Goal: Task Accomplishment & Management: Use online tool/utility

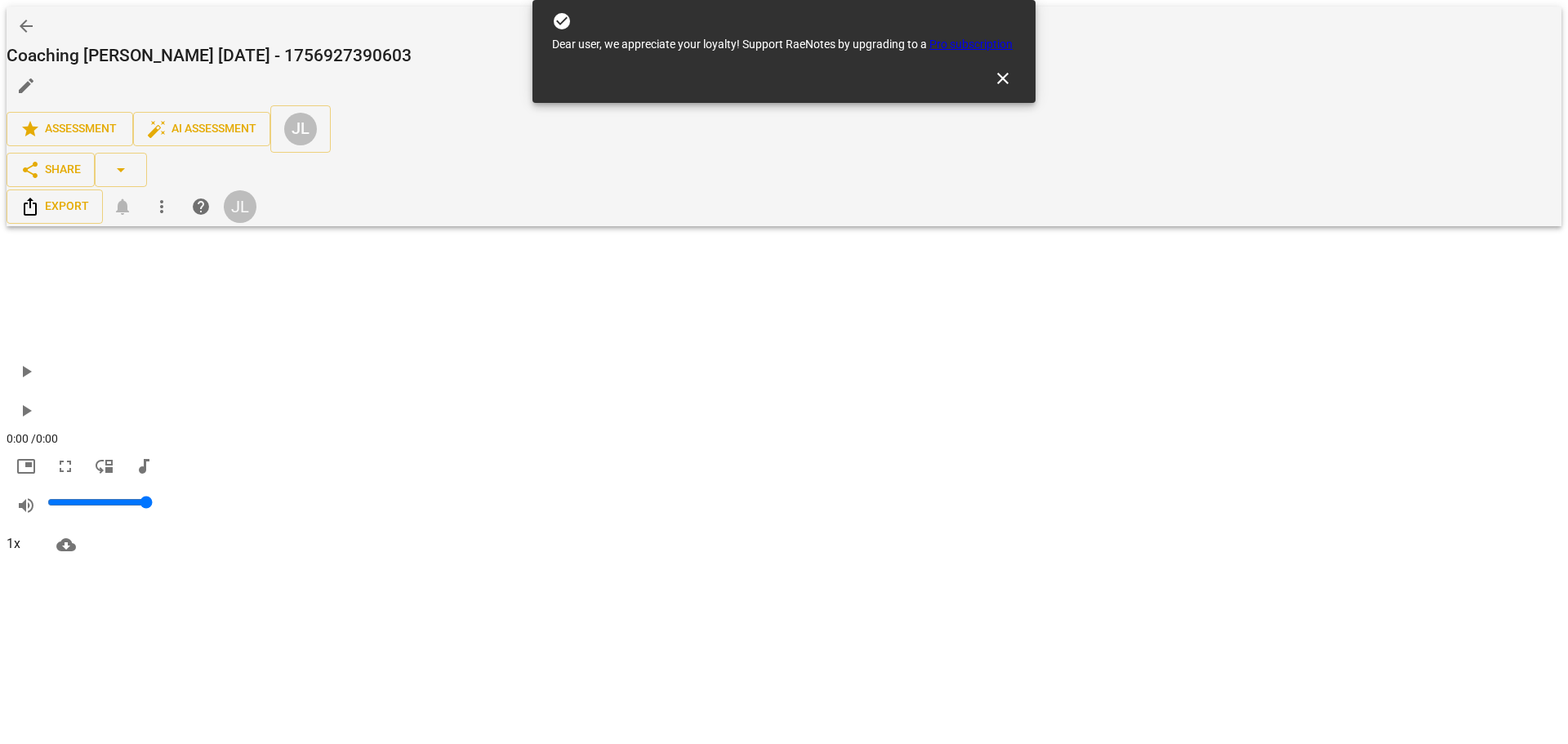
drag, startPoint x: 836, startPoint y: 410, endPoint x: 669, endPoint y: 398, distance: 167.4
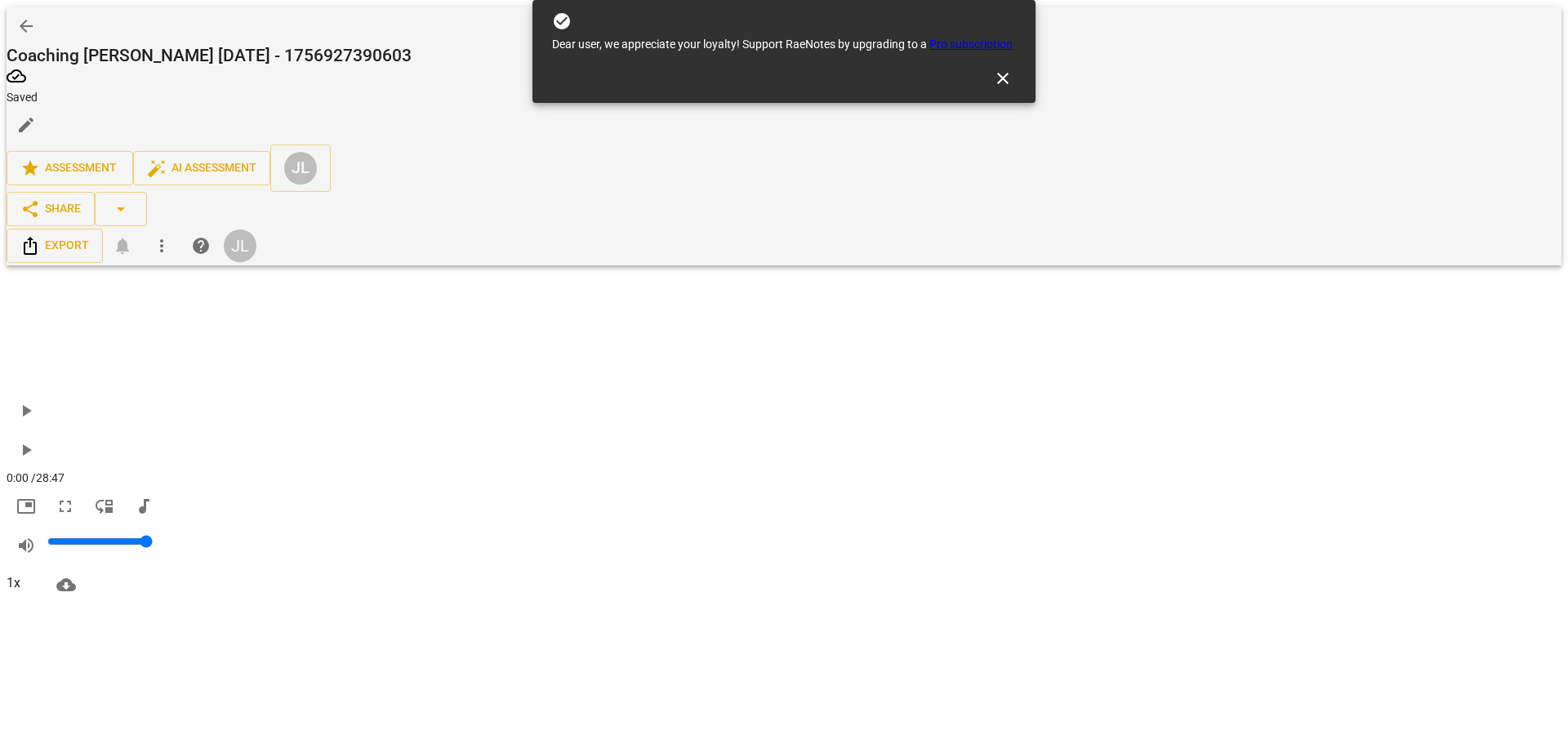
drag, startPoint x: 812, startPoint y: 357, endPoint x: 681, endPoint y: 334, distance: 133.0
drag, startPoint x: 982, startPoint y: 281, endPoint x: 687, endPoint y: 264, distance: 295.5
drag, startPoint x: 992, startPoint y: 285, endPoint x: 679, endPoint y: 261, distance: 313.9
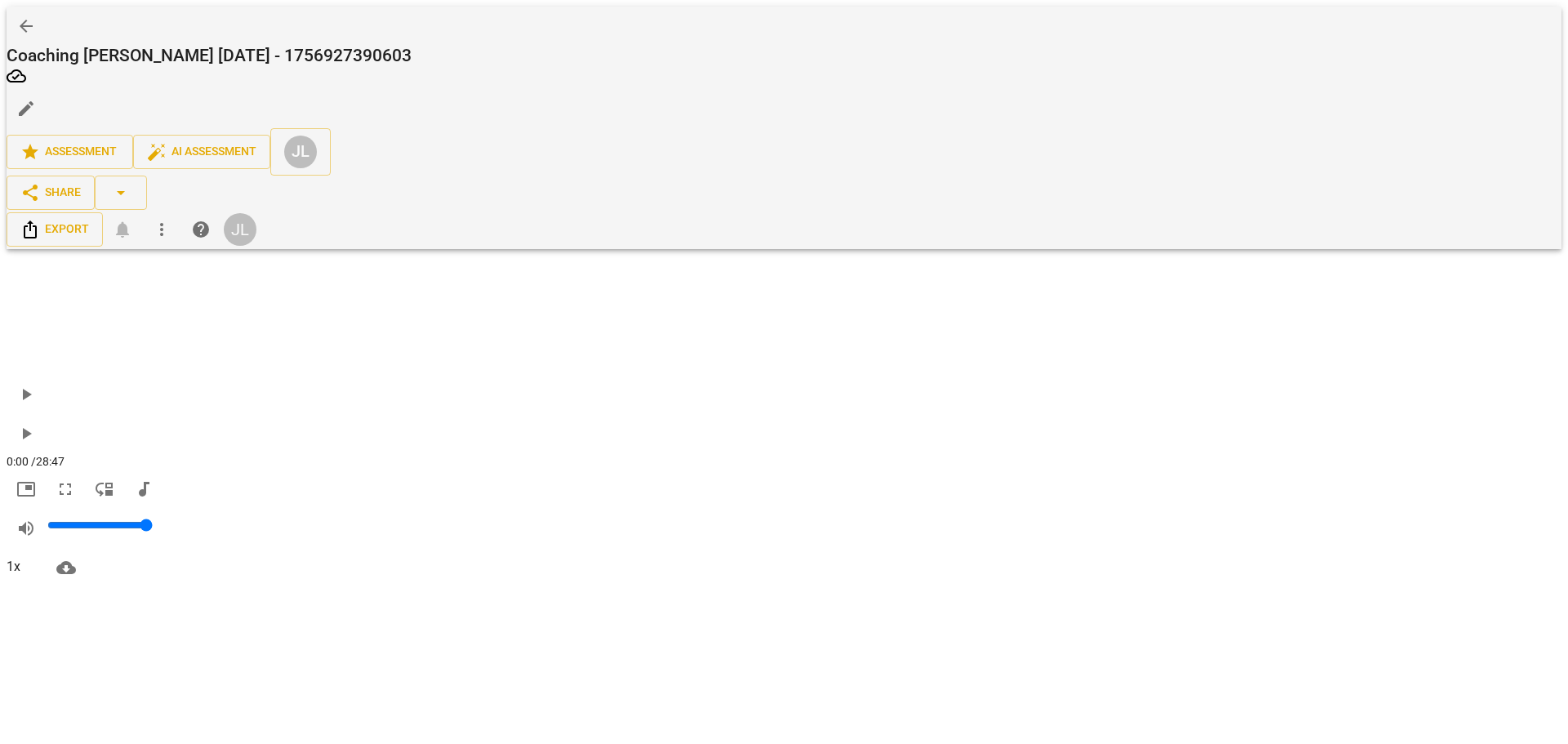
scroll to position [245, 0]
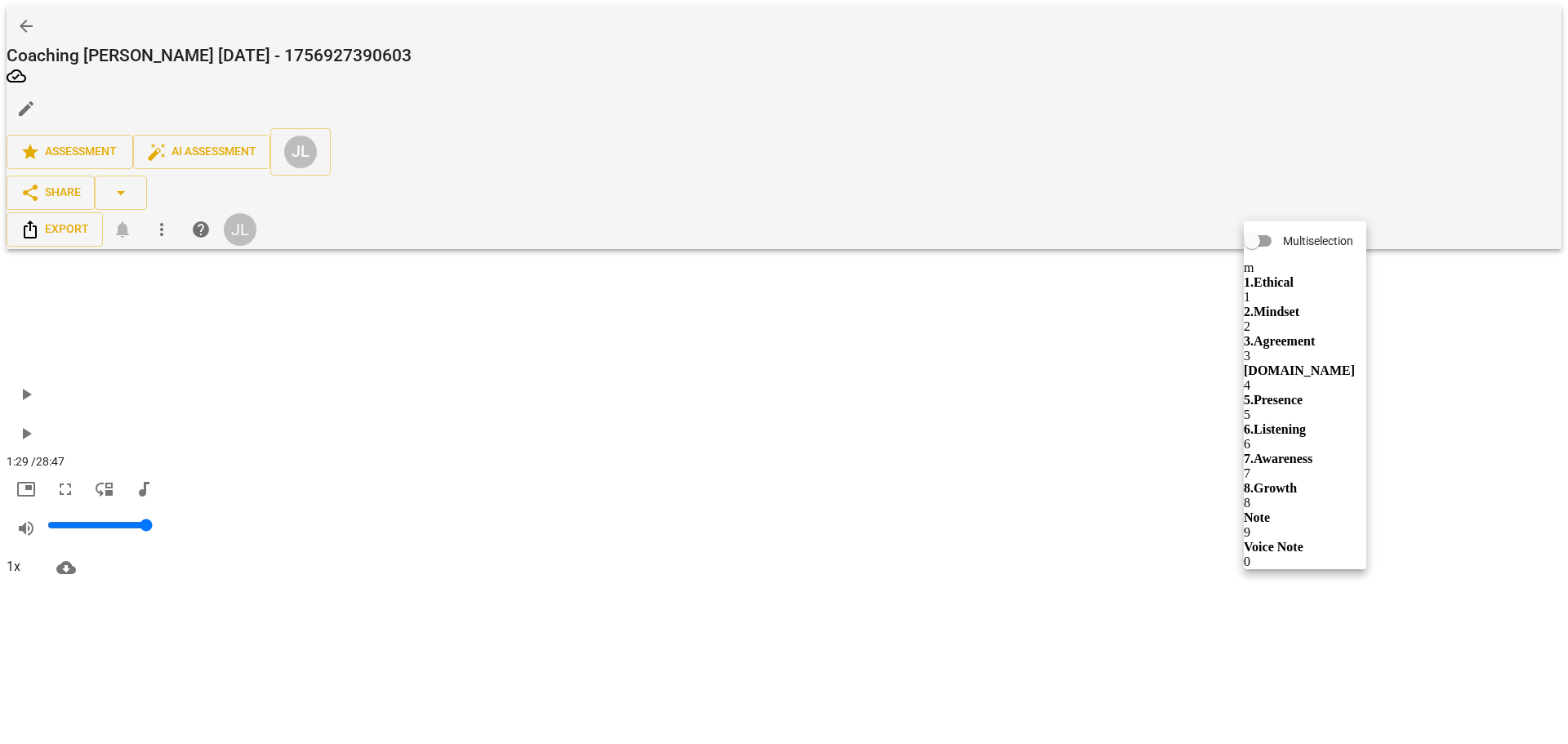
click at [1018, 422] on div at bounding box center [784, 372] width 1568 height 744
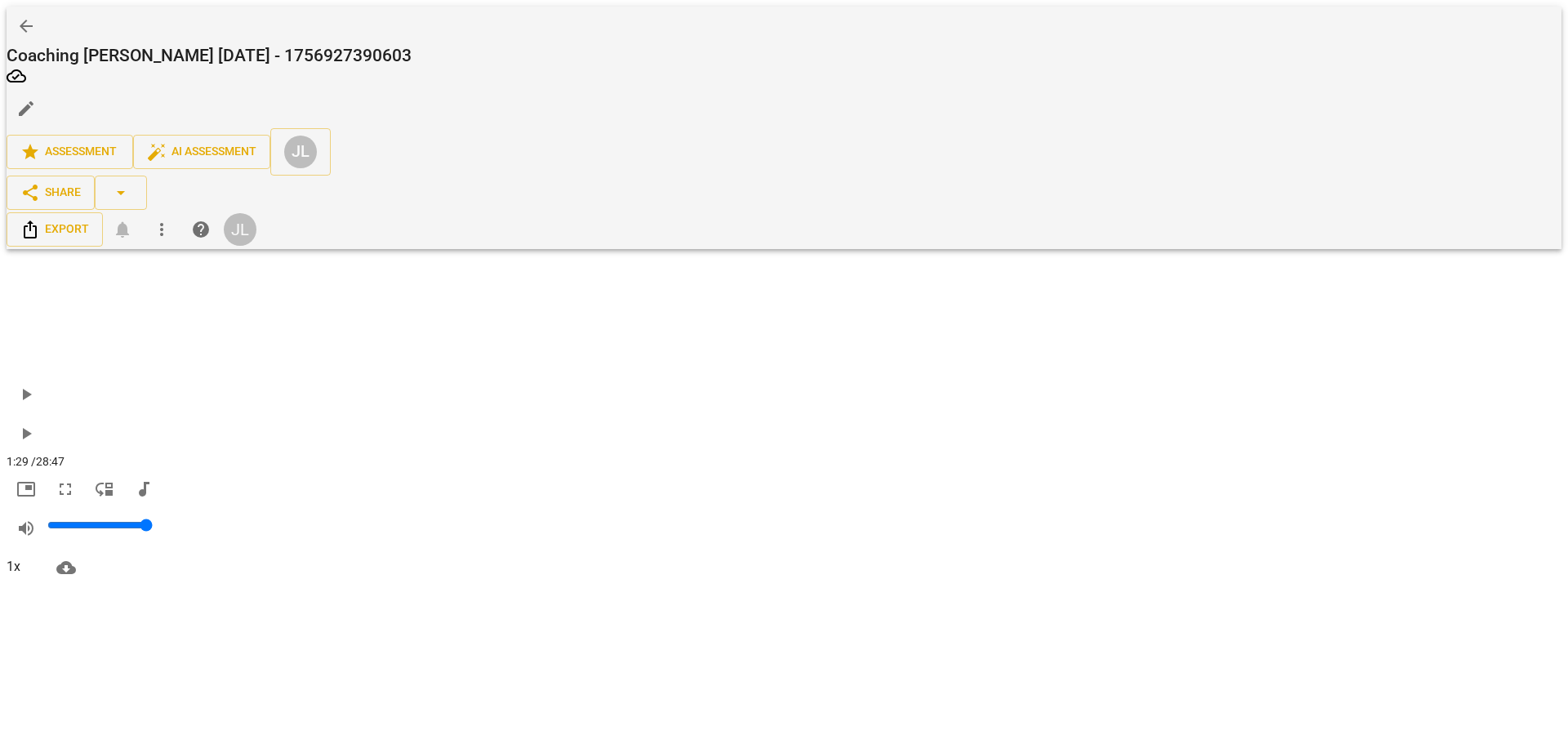
scroll to position [291, 0]
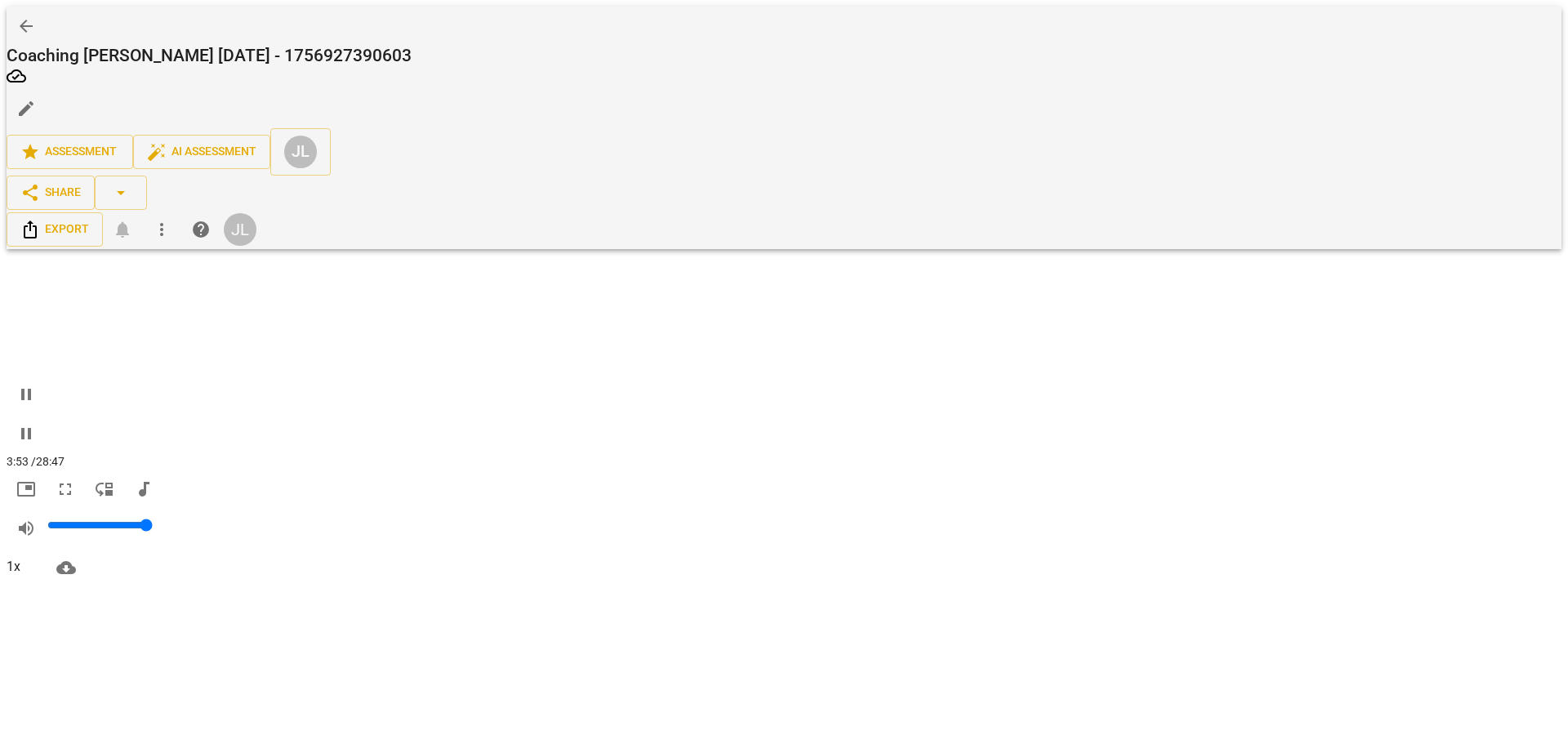
scroll to position [0, 0]
click at [36, 424] on span "pause" at bounding box center [26, 434] width 20 height 20
type input "236"
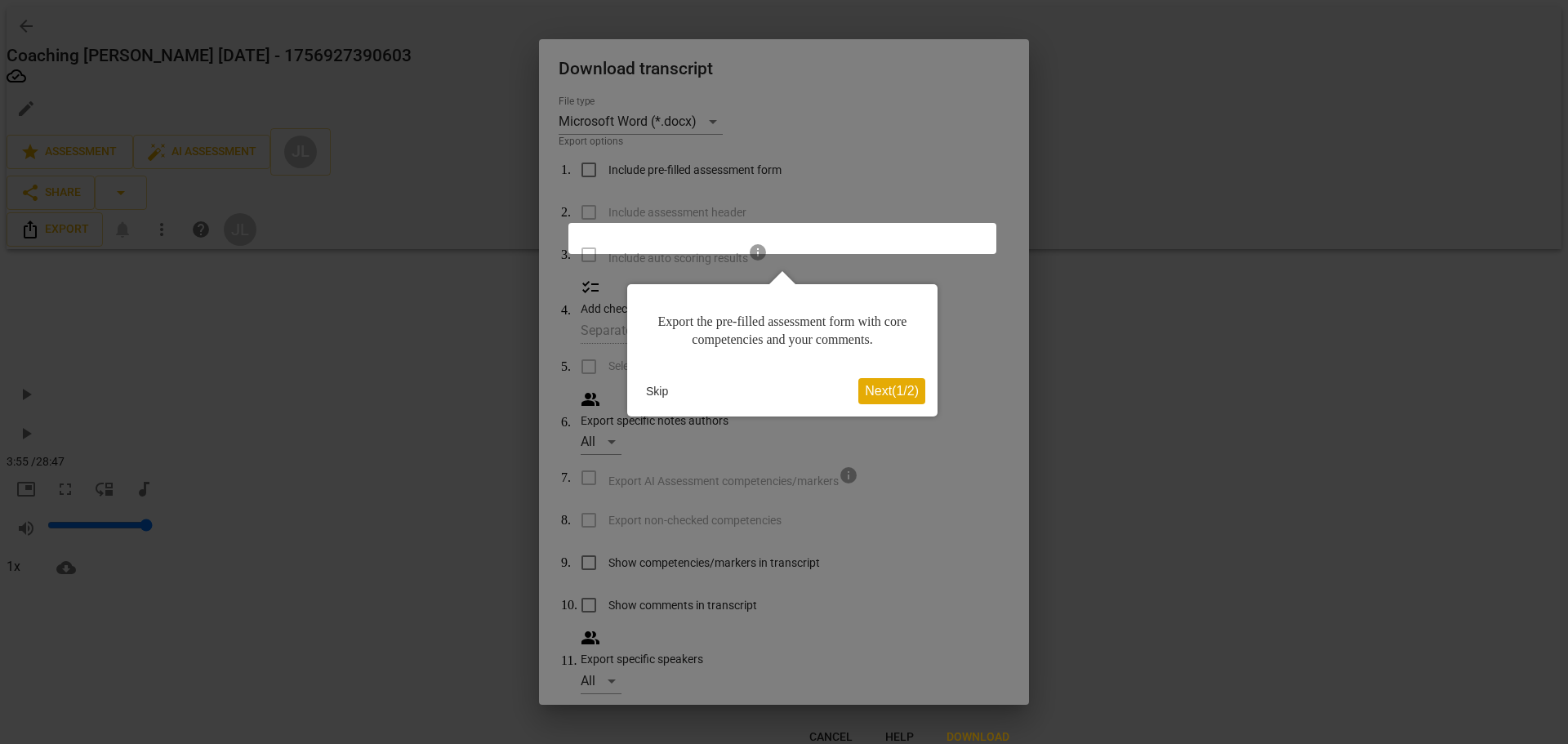
click at [890, 391] on span "Next ( 1 / 2 )" at bounding box center [892, 391] width 54 height 14
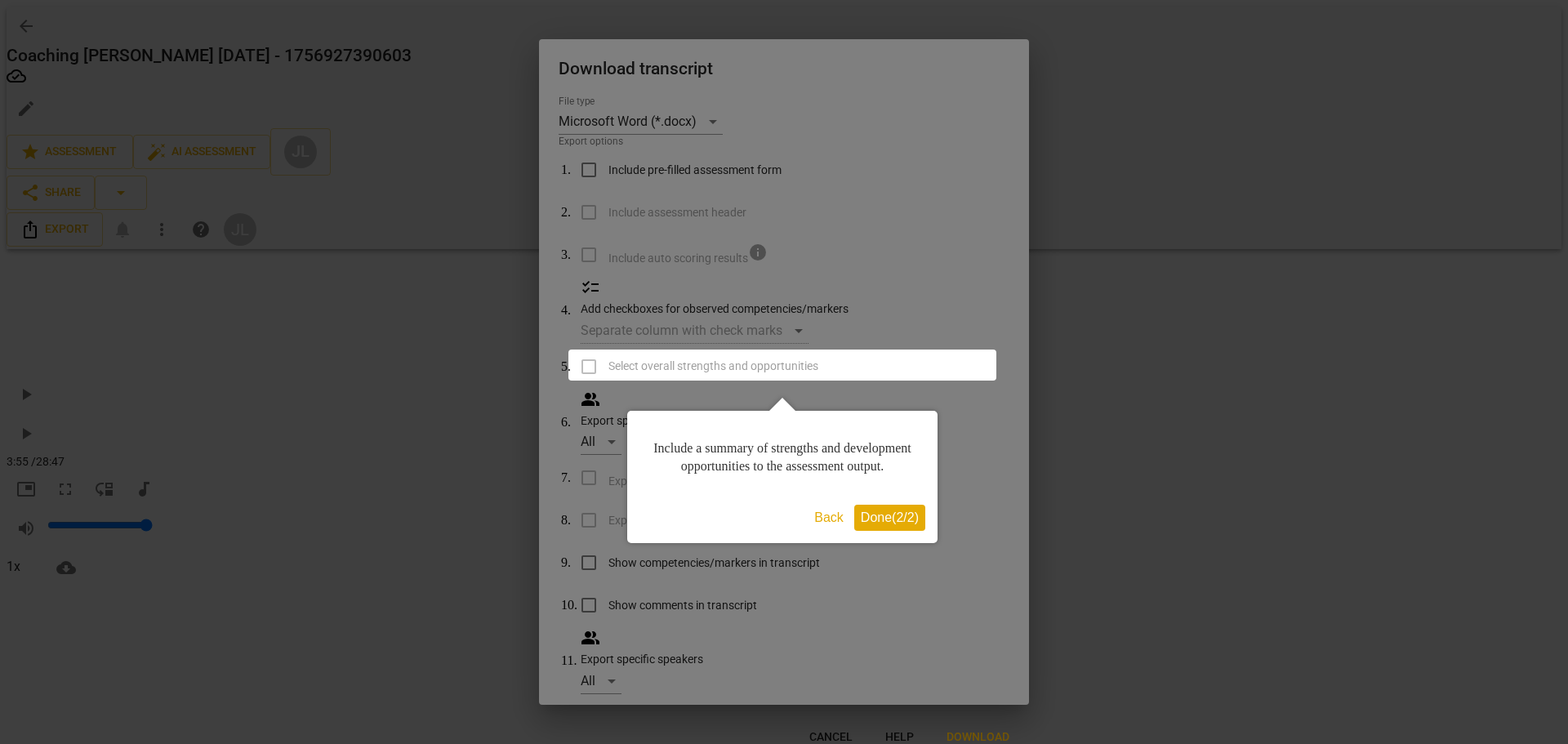
click at [881, 525] on span "Done ( 2 / 2 )" at bounding box center [890, 518] width 58 height 14
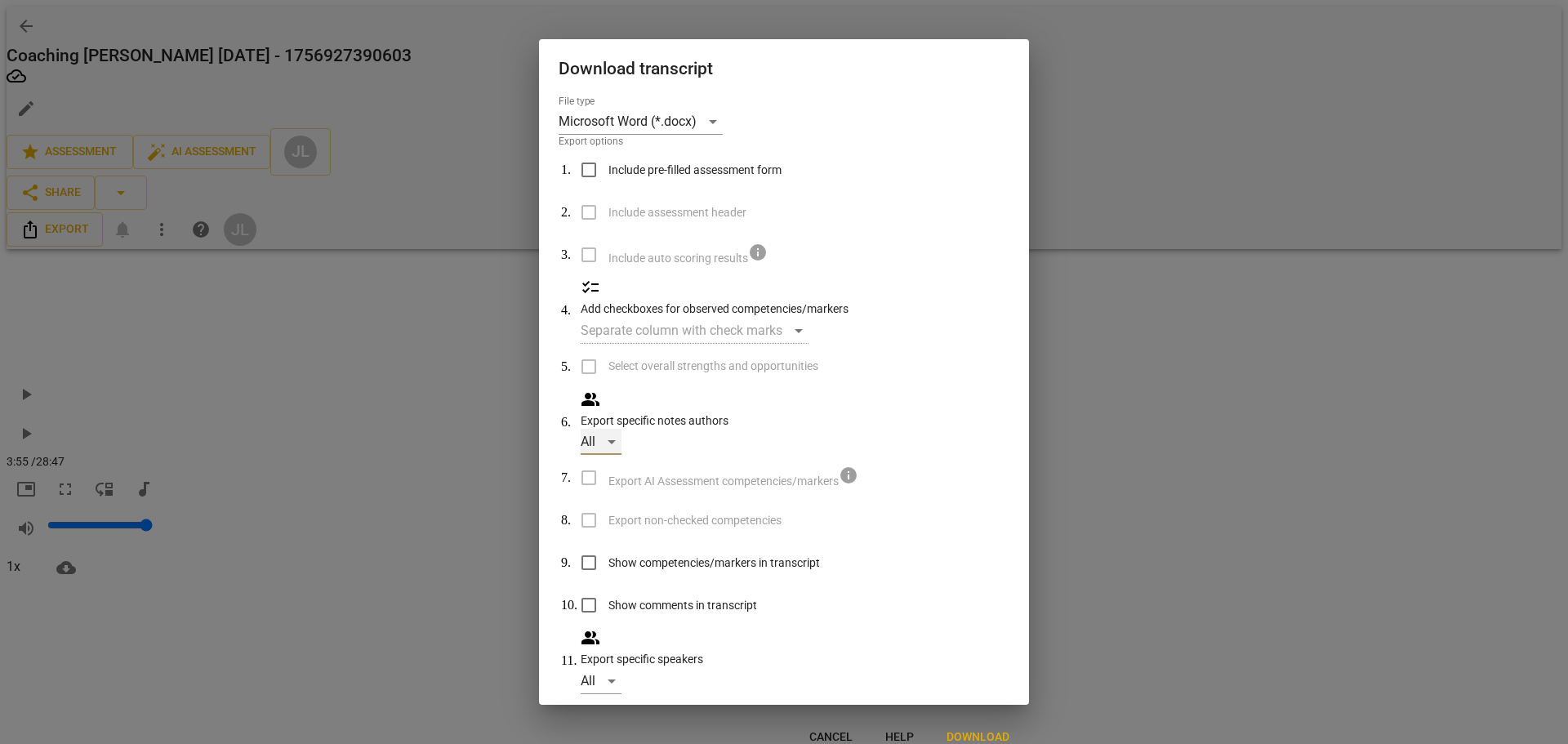
click at [622, 429] on div "All" at bounding box center [601, 442] width 41 height 26
click at [971, 438] on div at bounding box center [784, 372] width 1568 height 744
click at [975, 729] on span "Download" at bounding box center [978, 737] width 63 height 17
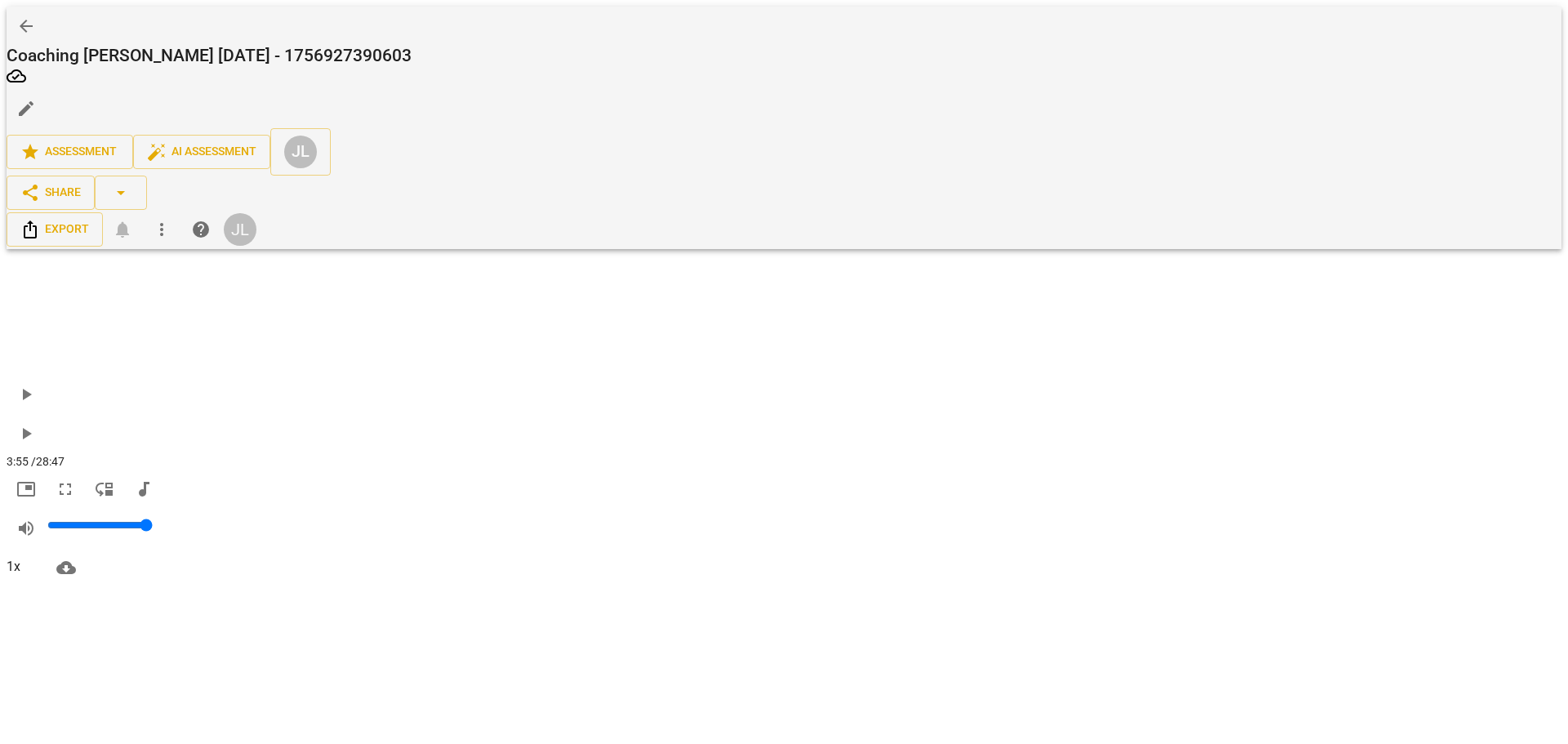
click at [36, 17] on span "arrow_back" at bounding box center [26, 26] width 20 height 20
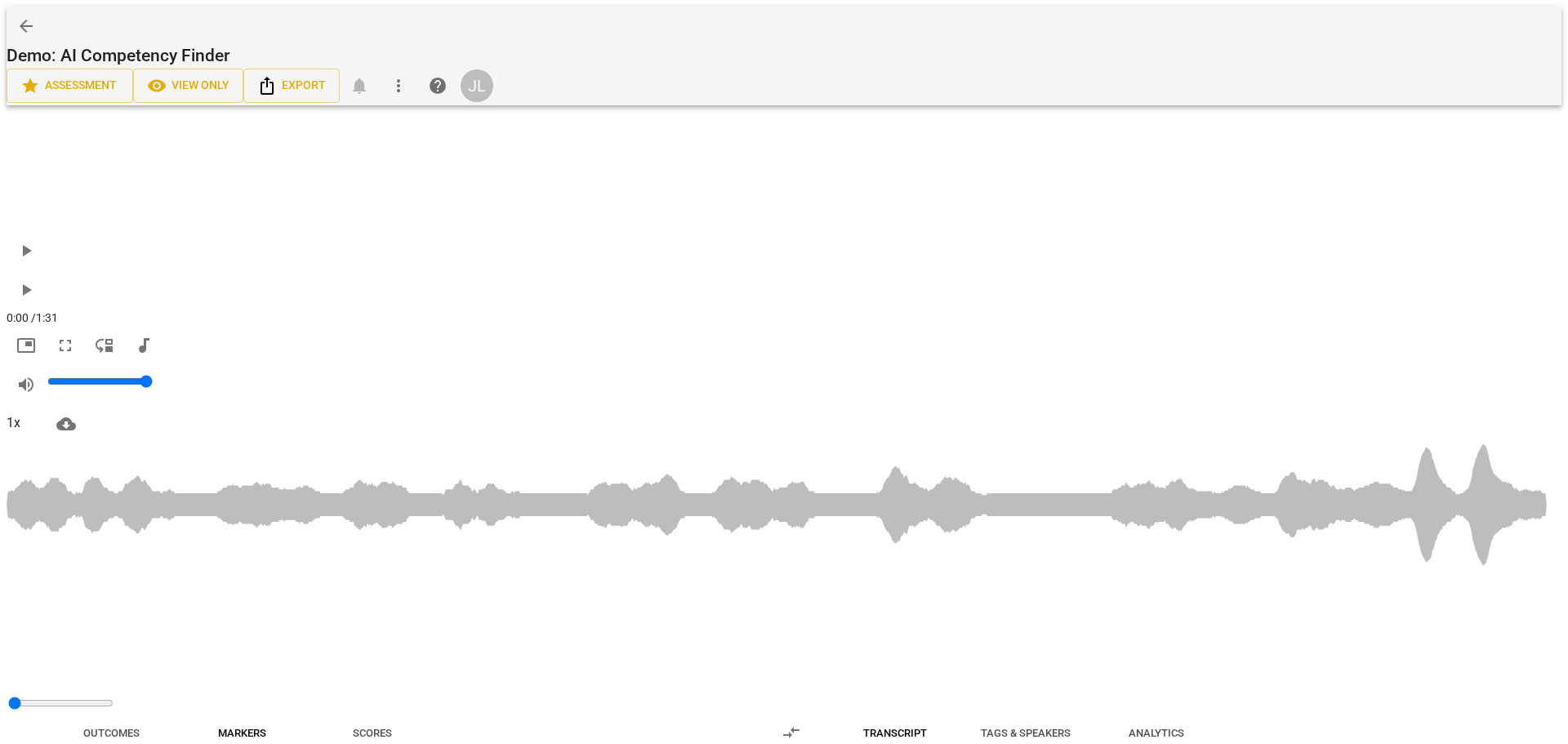
click at [408, 76] on span "more_vert" at bounding box center [398, 86] width 20 height 20
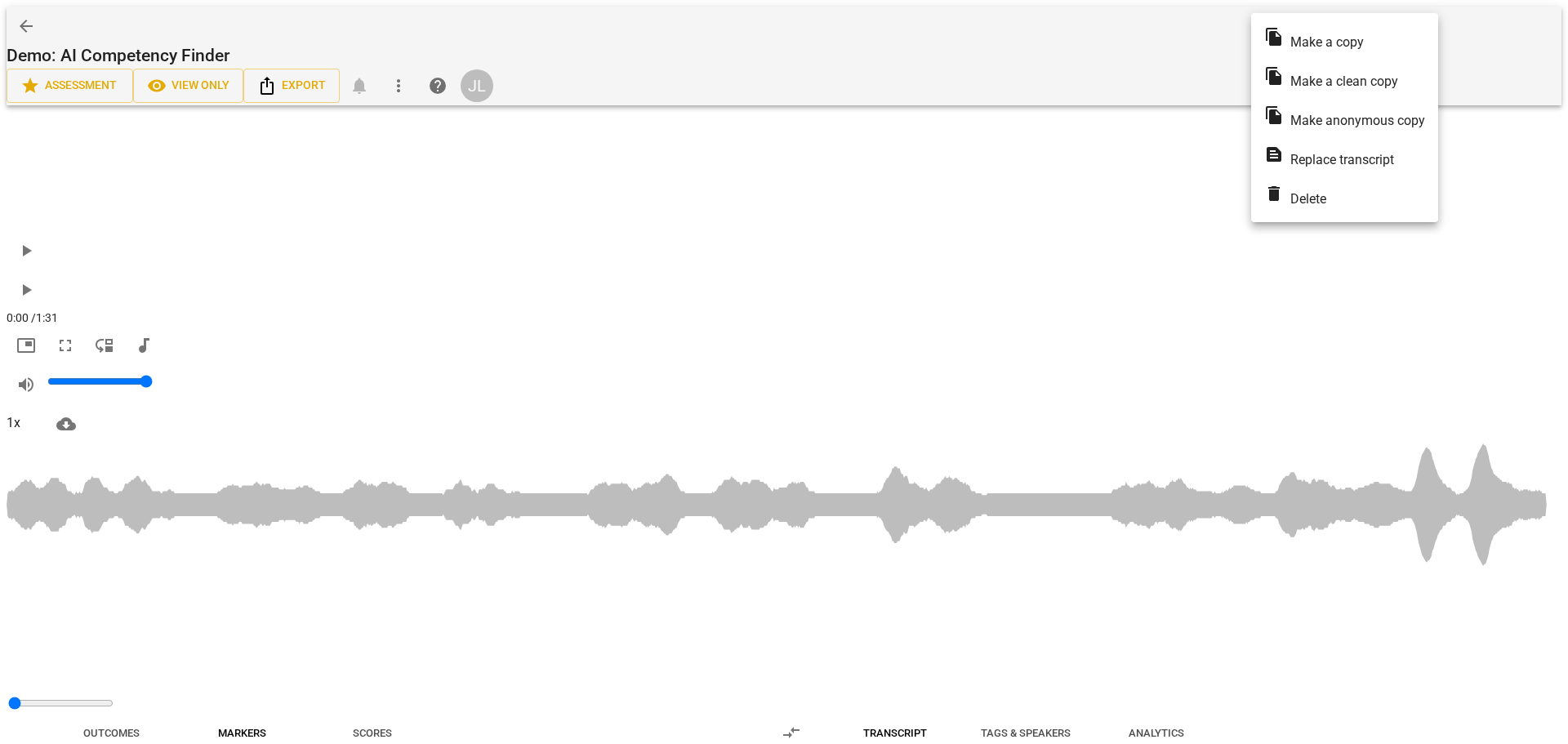
click at [1203, 67] on div at bounding box center [784, 372] width 1568 height 744
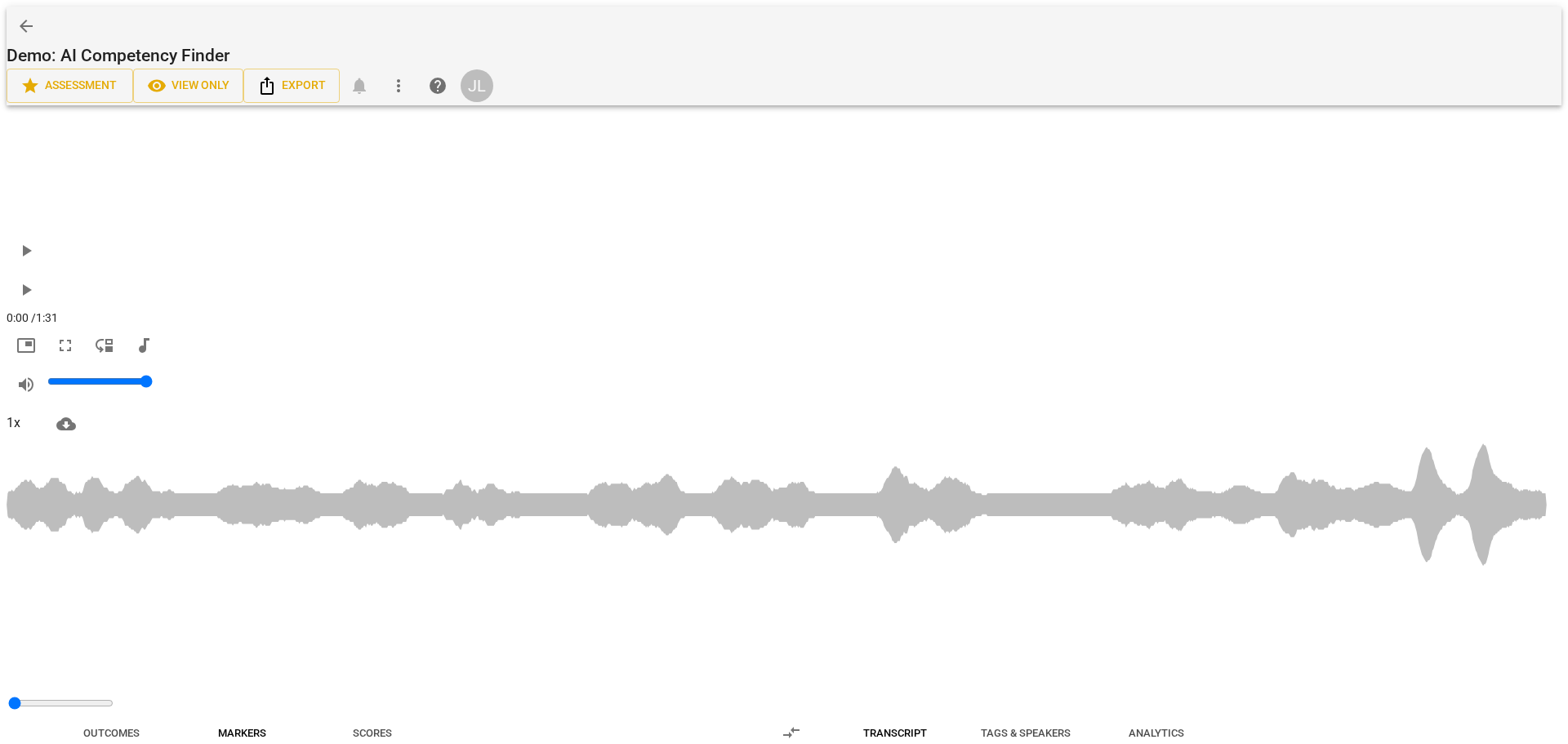
click at [36, 19] on span "arrow_back" at bounding box center [26, 26] width 20 height 20
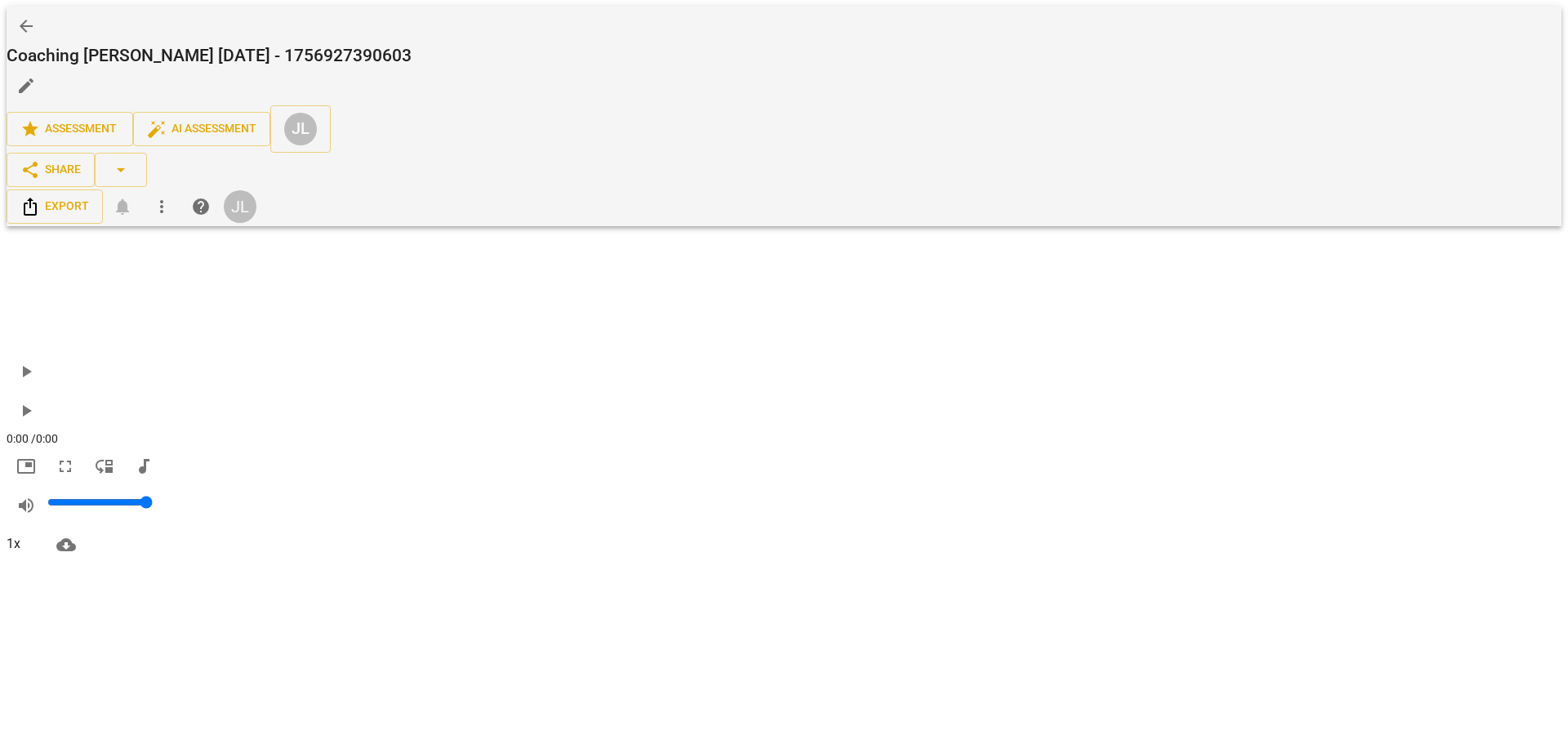
click at [171, 197] on span "more_vert" at bounding box center [161, 207] width 20 height 20
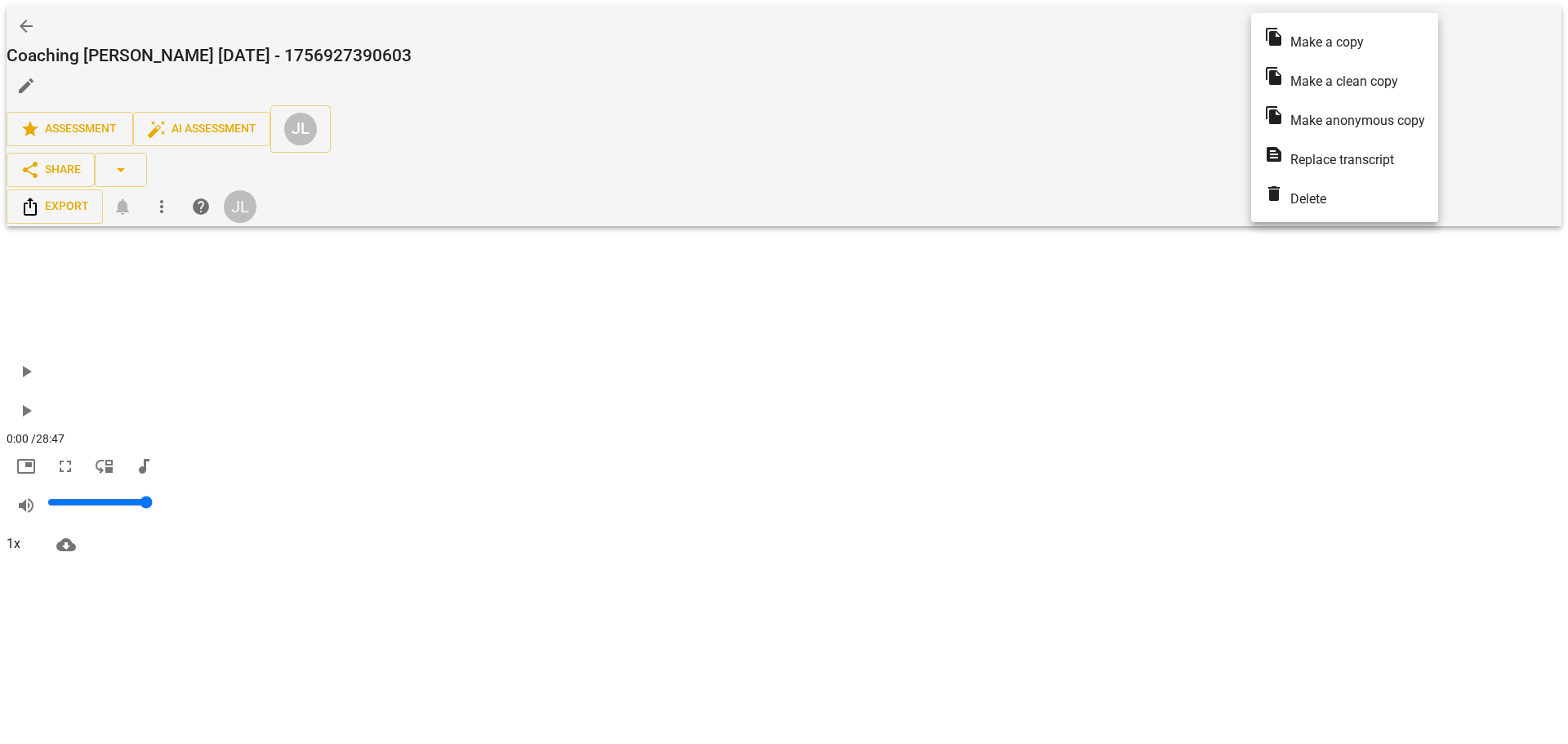
click at [1162, 59] on div at bounding box center [784, 372] width 1568 height 744
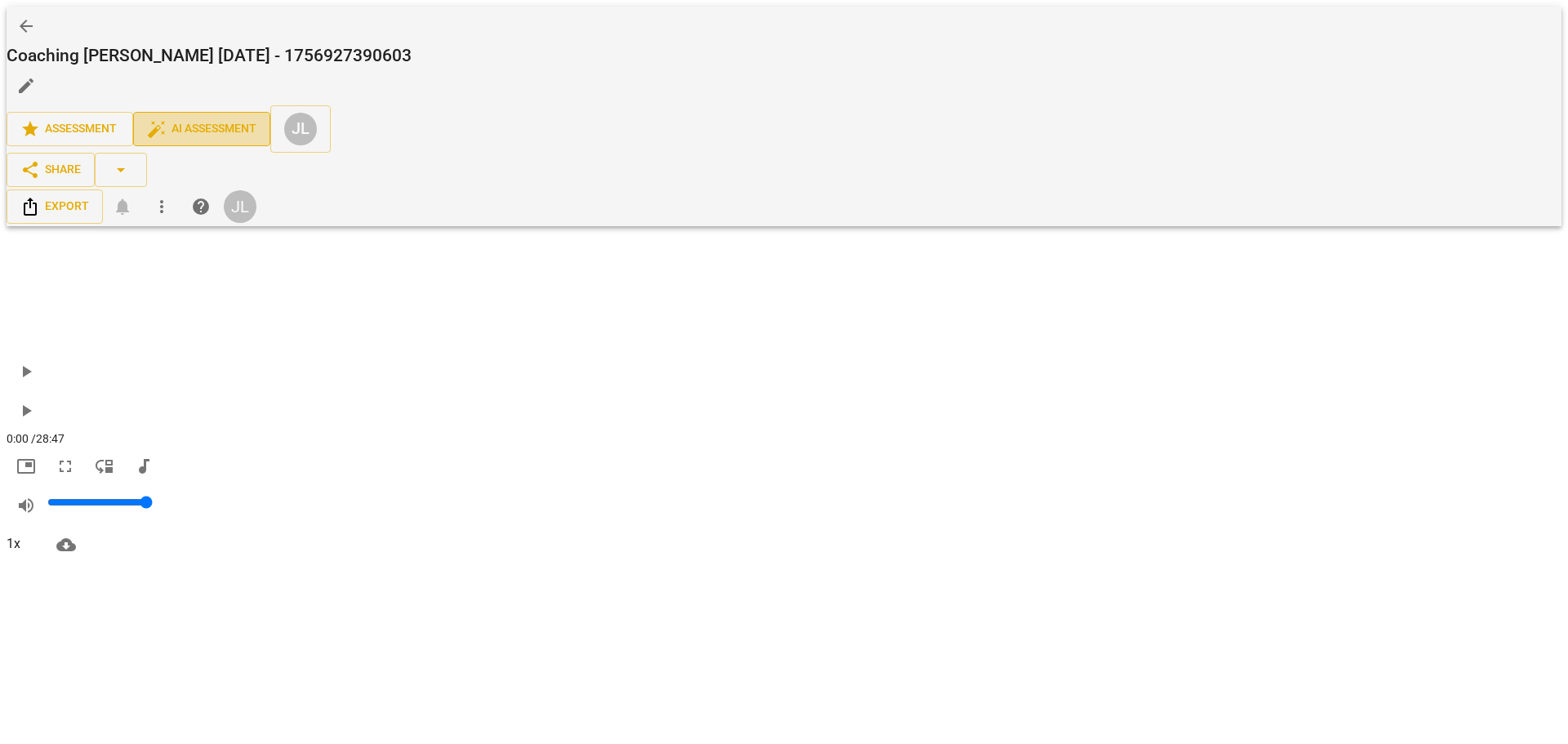
click at [256, 119] on span "auto_fix_high AI Assessment" at bounding box center [202, 129] width 110 height 20
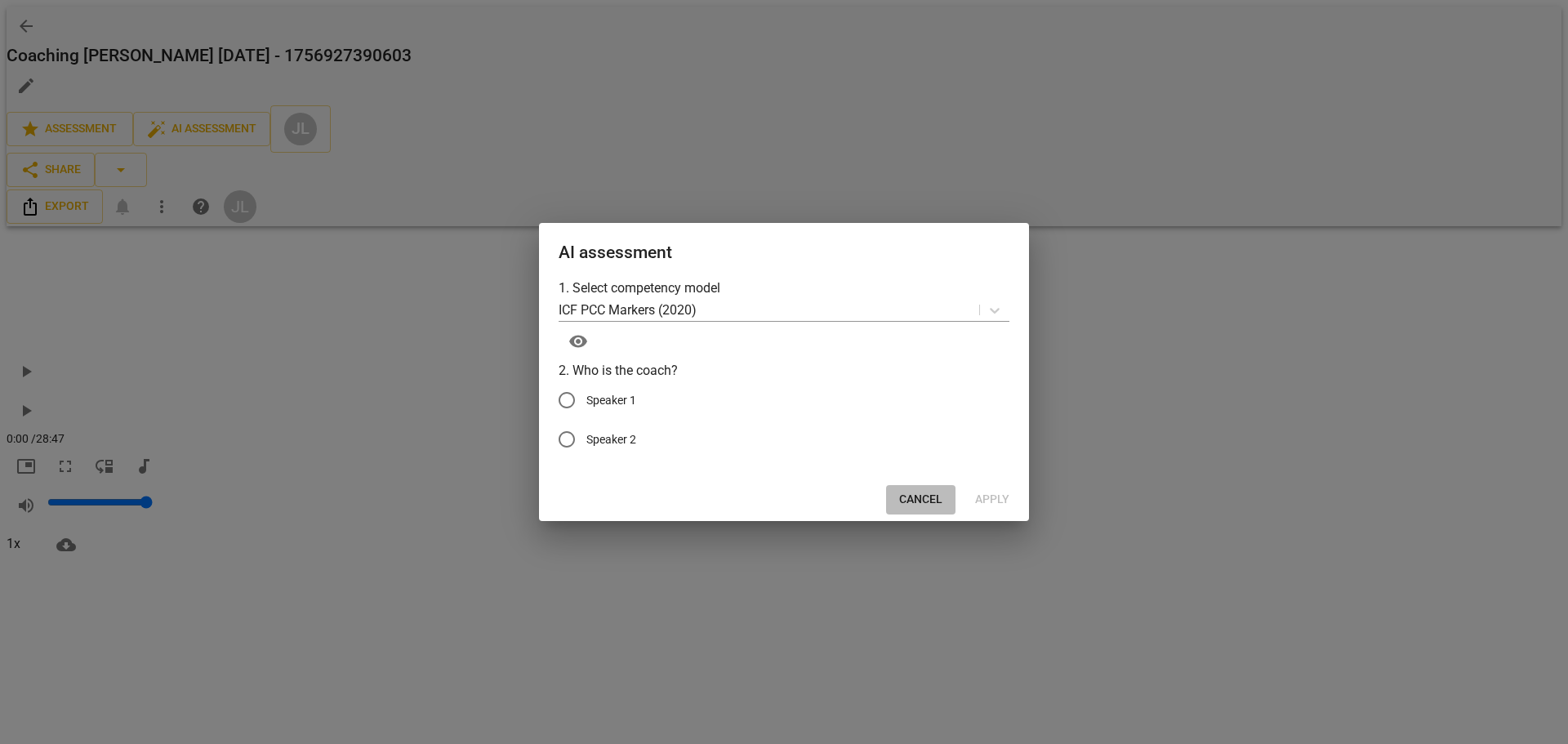
click at [924, 497] on span "Cancel" at bounding box center [921, 499] width 43 height 17
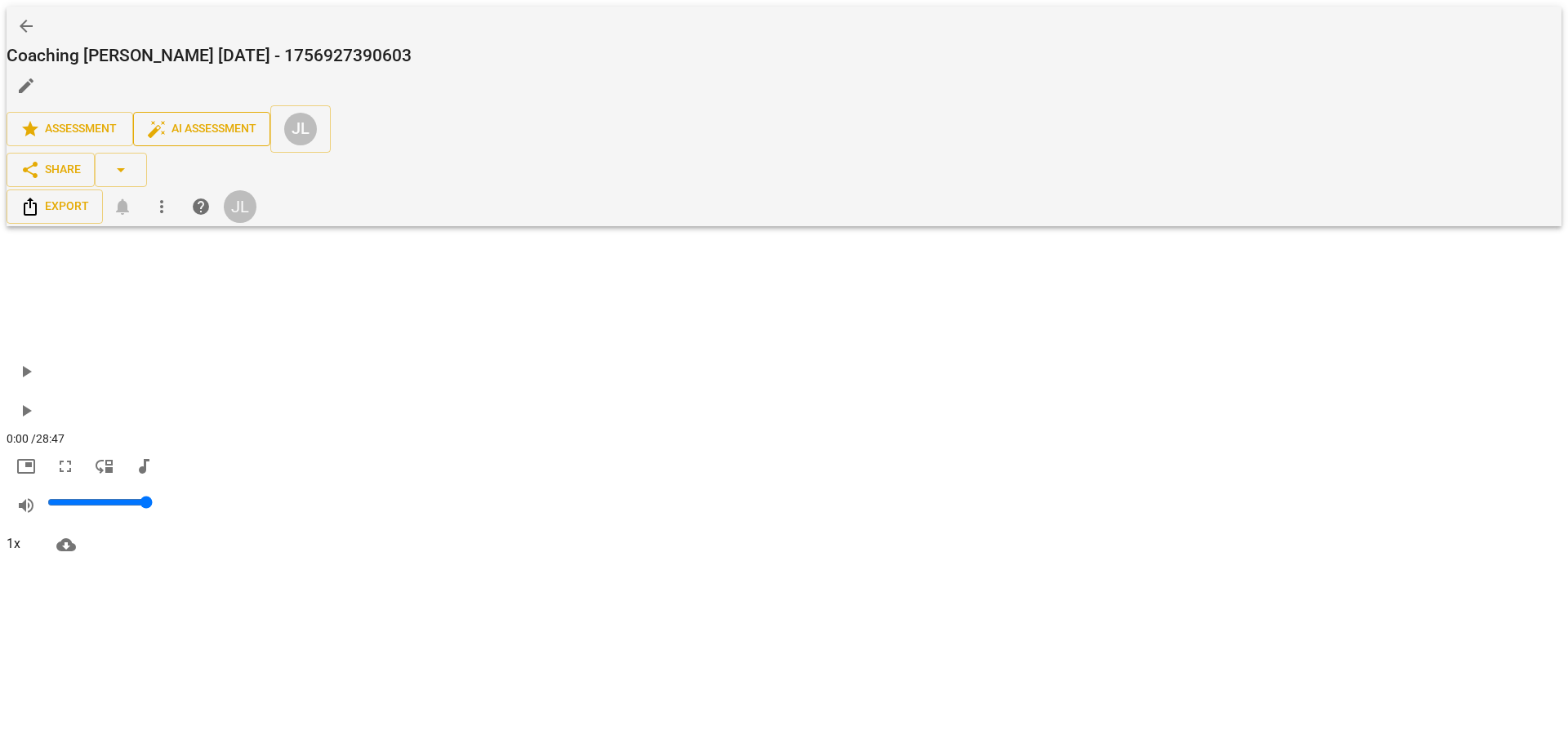
click at [256, 119] on span "auto_fix_high AI Assessment" at bounding box center [202, 129] width 110 height 20
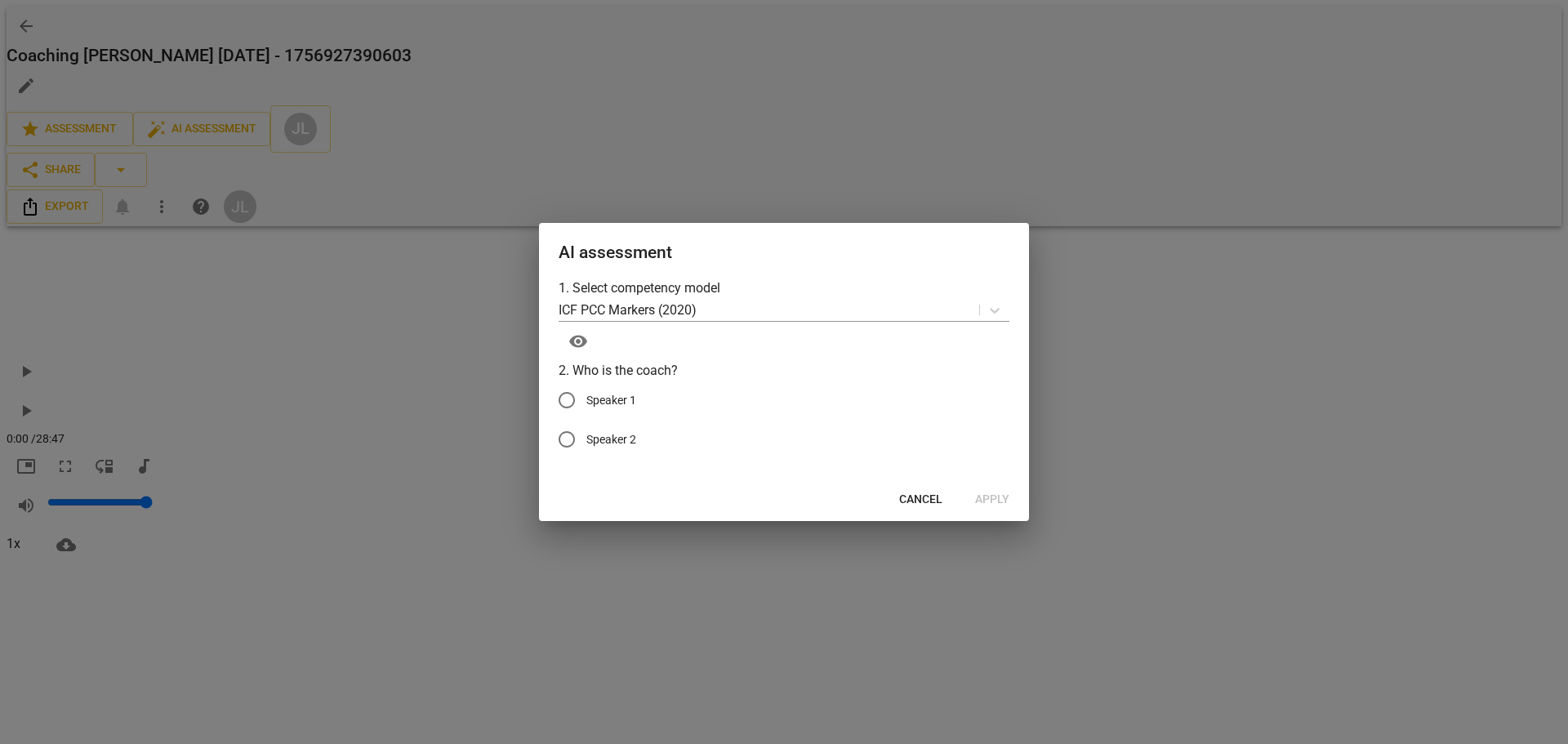
click at [585, 394] on input "Speaker 1" at bounding box center [567, 400] width 39 height 39
radio input "true"
click at [999, 492] on span "Apply" at bounding box center [992, 499] width 34 height 17
